Goal: Navigation & Orientation: Go to known website

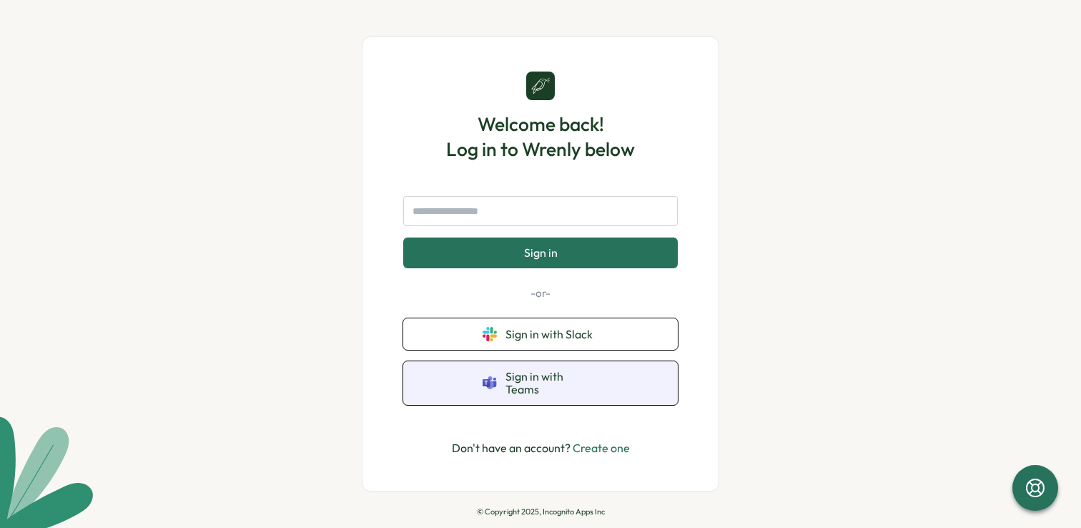
click at [540, 378] on span "Sign in with Teams" at bounding box center [552, 383] width 93 height 26
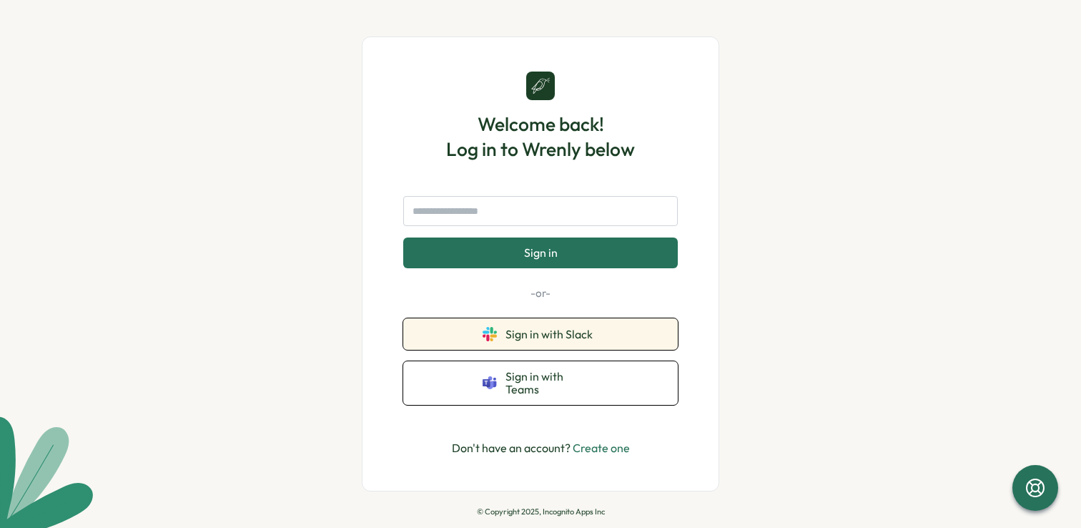
click at [508, 340] on span "Sign in with Slack" at bounding box center [552, 334] width 93 height 13
